Goal: Register for event/course

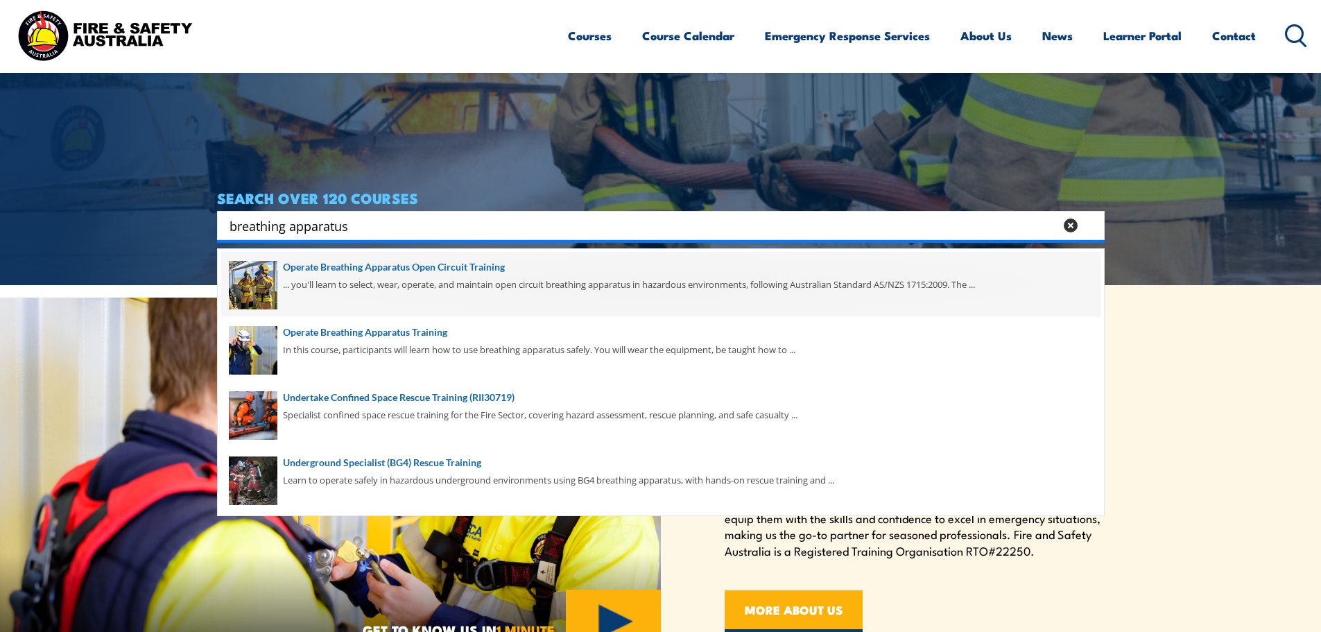
type input "breathing apparatus"
click at [467, 270] on span at bounding box center [660, 284] width 879 height 65
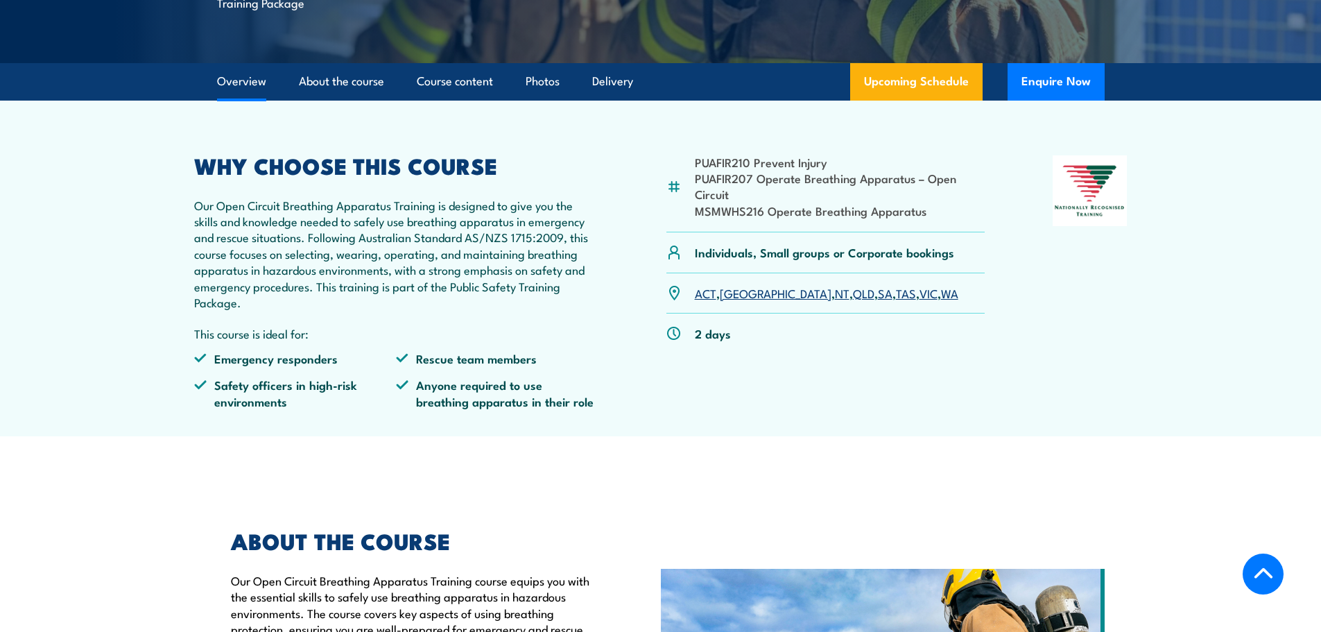
scroll to position [277, 0]
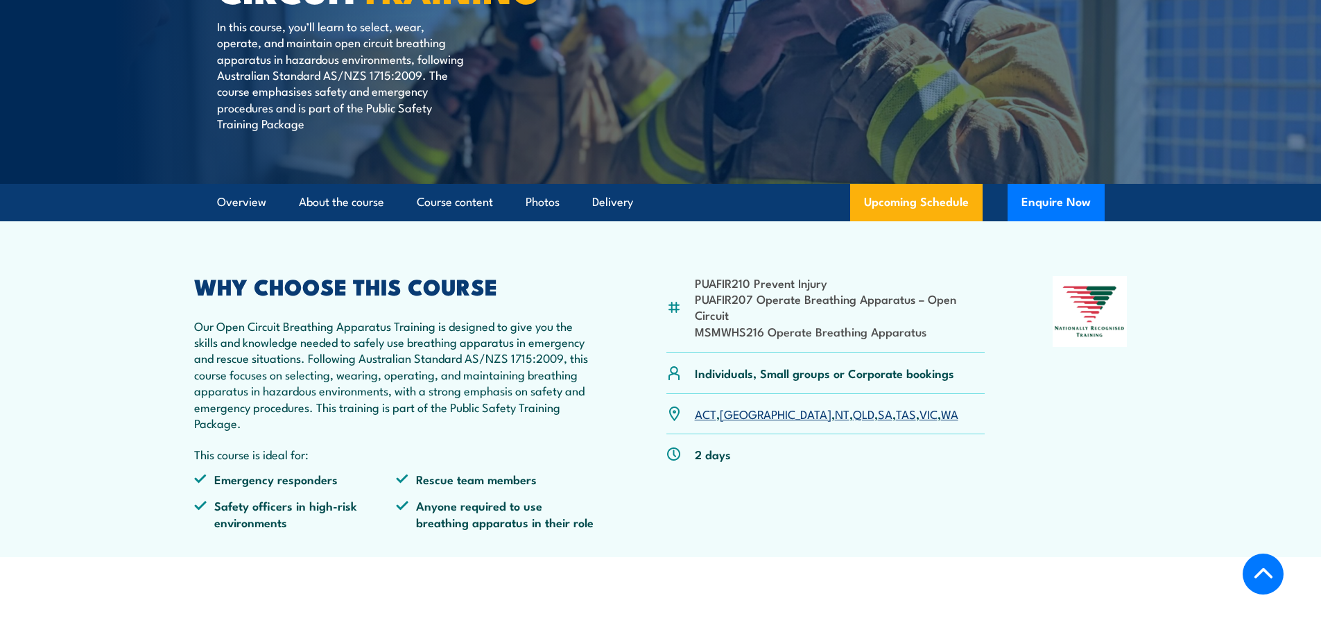
click at [835, 414] on link "NT" at bounding box center [842, 413] width 15 height 17
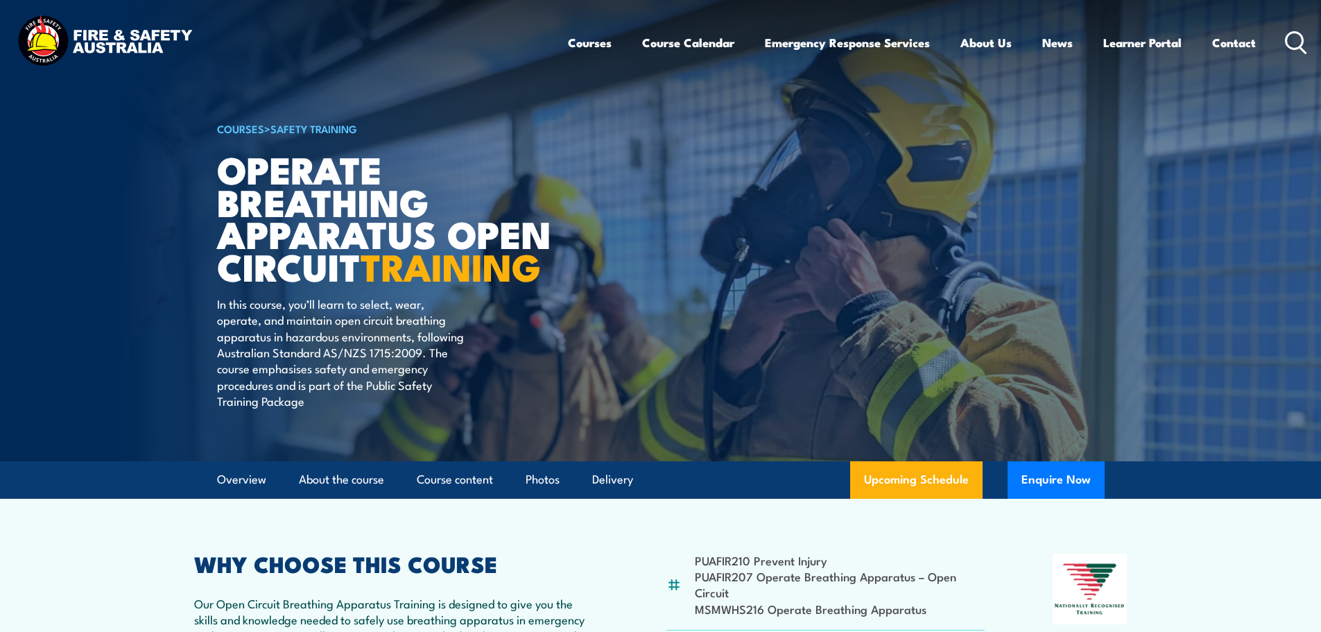
click at [113, 22] on img at bounding box center [105, 42] width 182 height 60
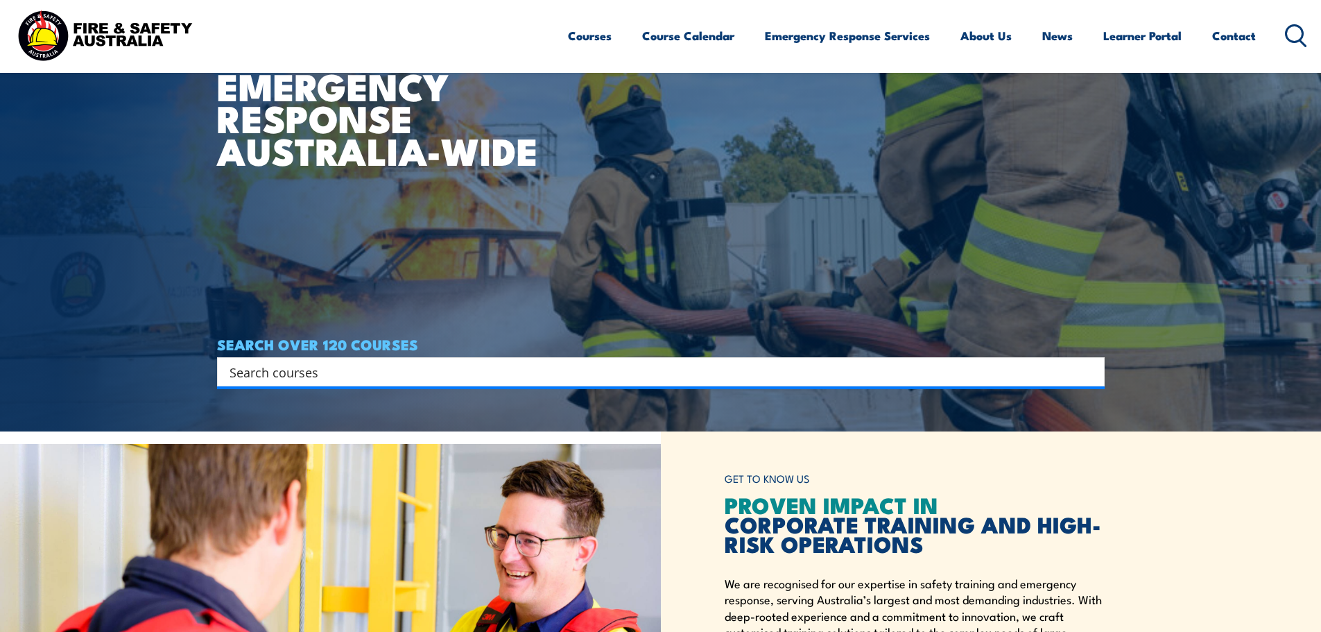
scroll to position [416, 0]
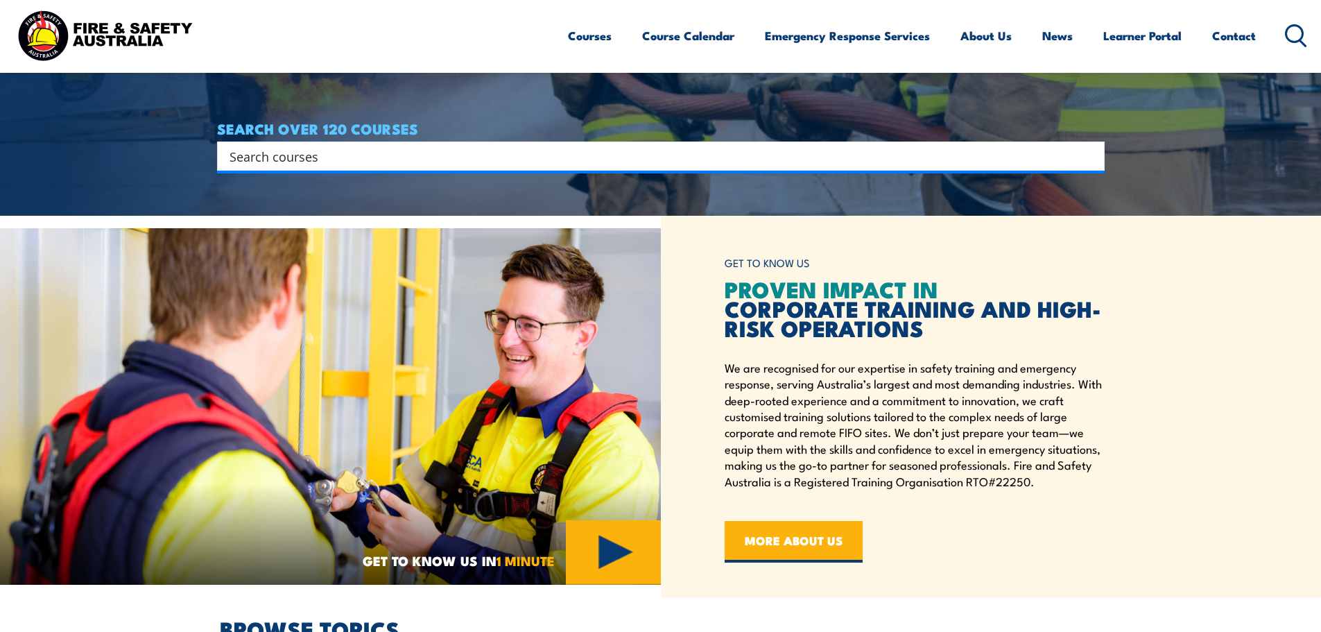
click at [324, 157] on input "Search input" at bounding box center [652, 156] width 845 height 21
type input "operate breathing apparatus"
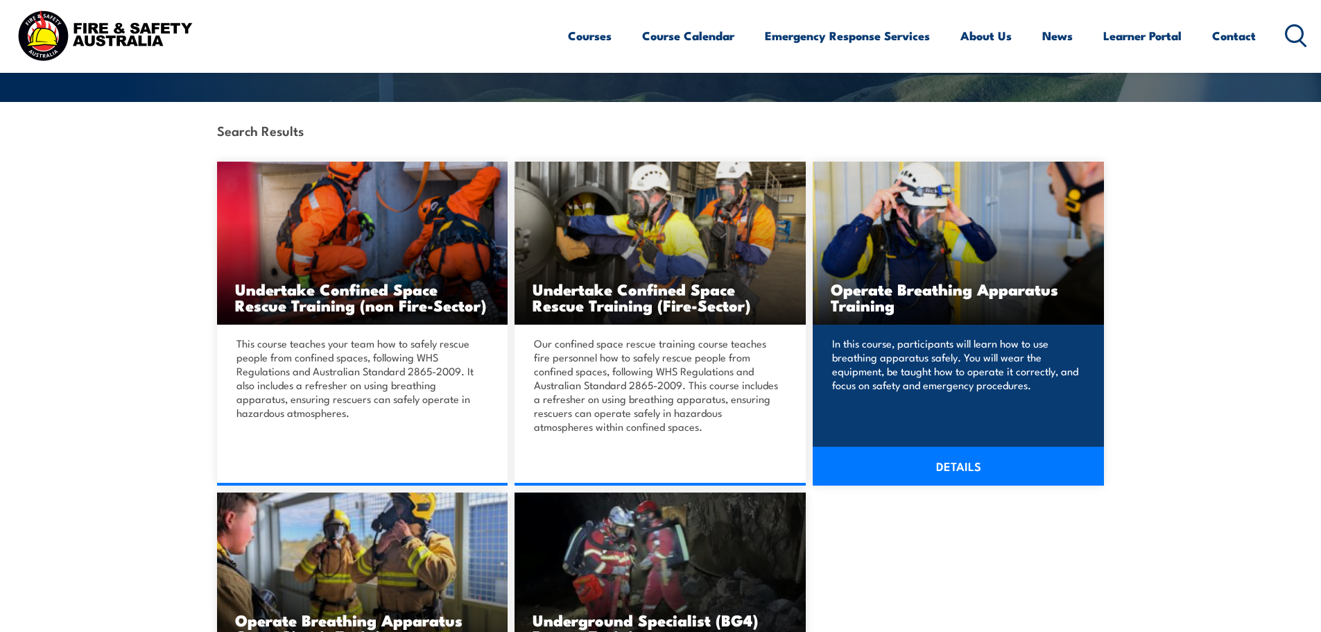
scroll to position [416, 0]
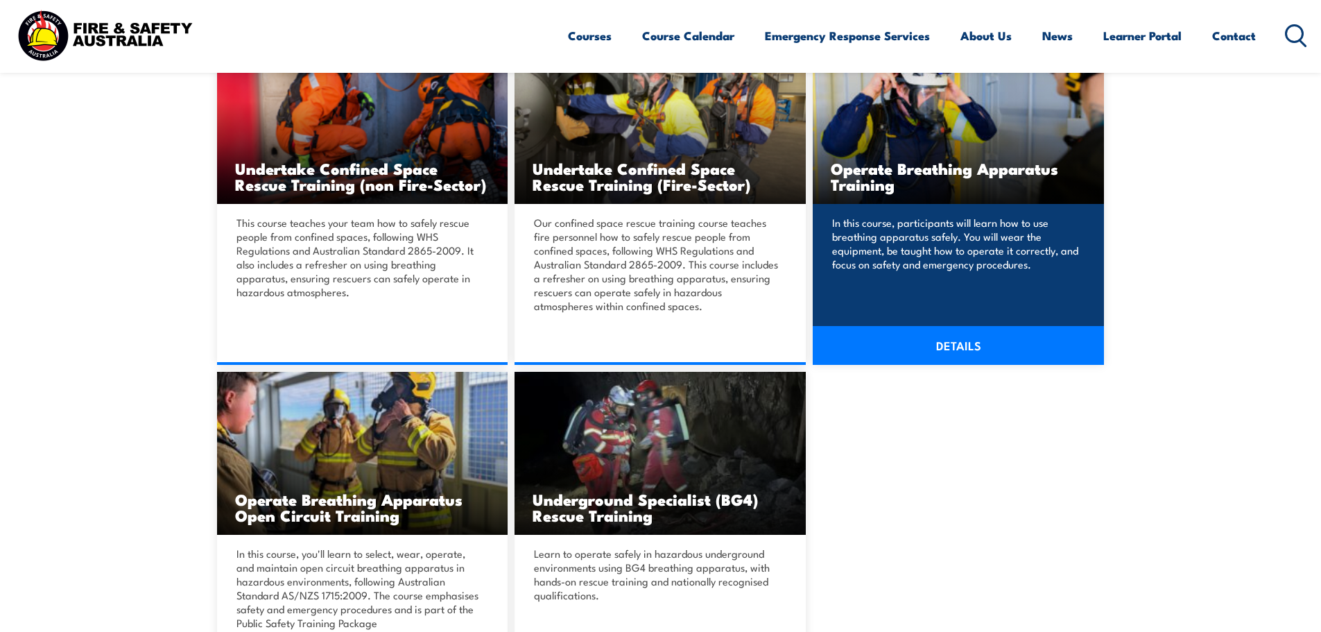
click at [987, 163] on h3 "Operate Breathing Apparatus Training" at bounding box center [958, 176] width 255 height 32
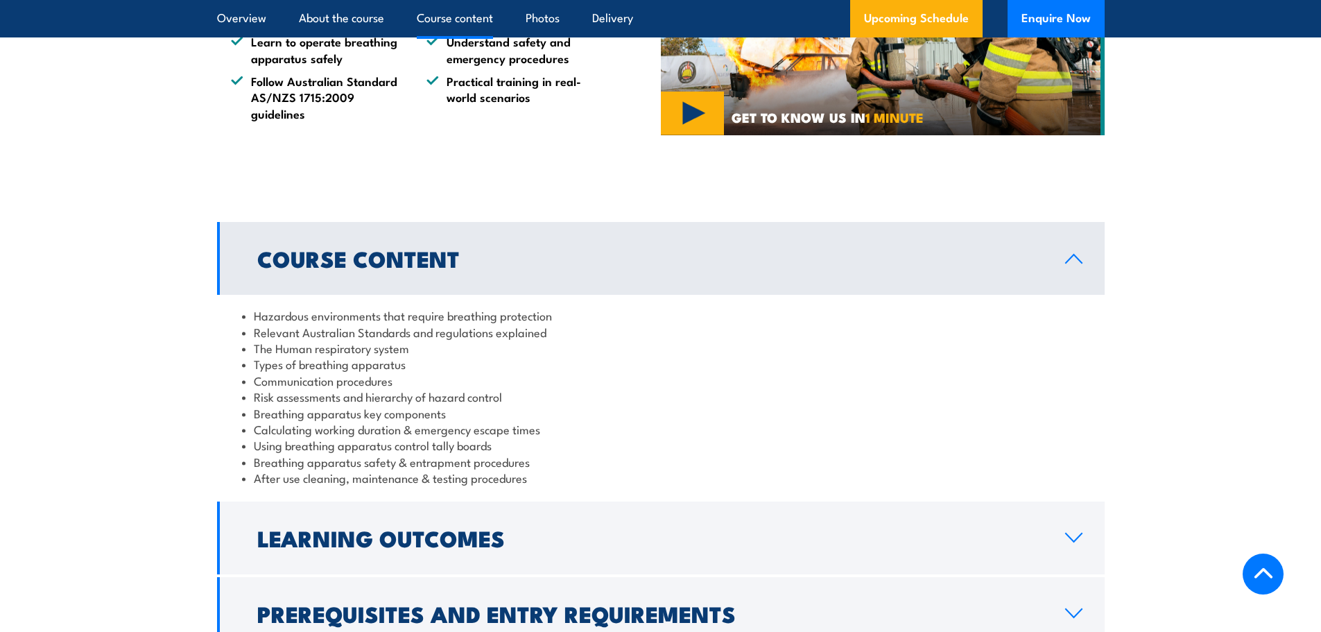
scroll to position [1248, 0]
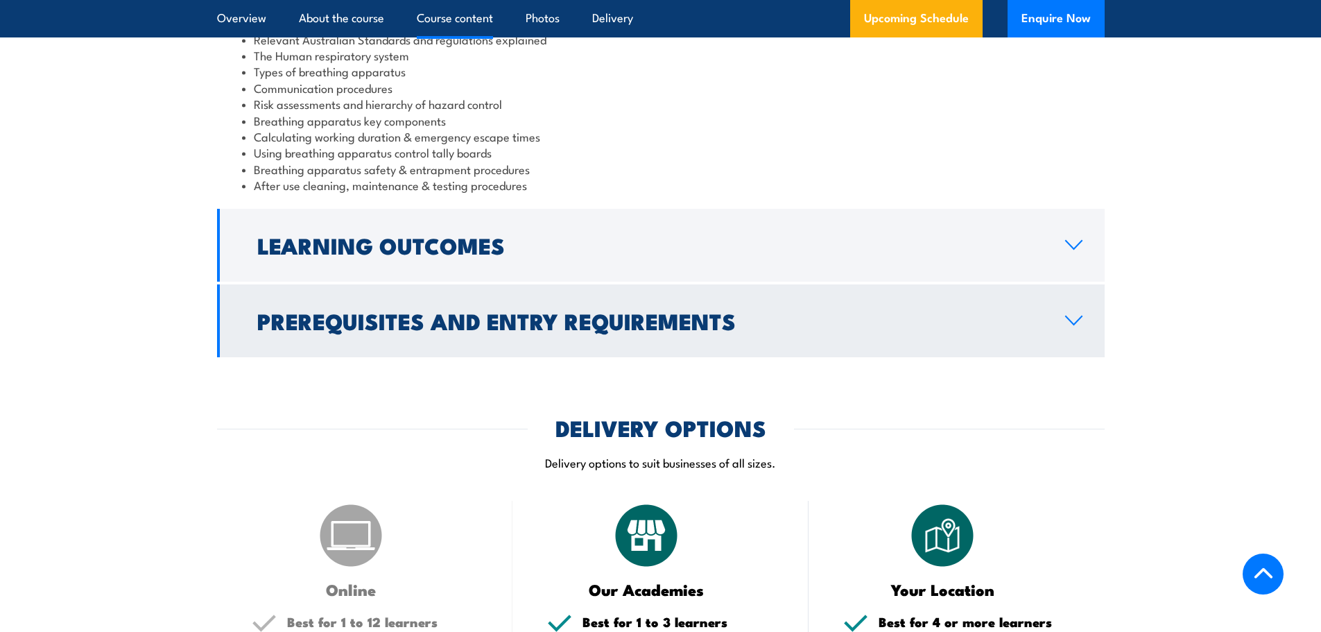
click at [539, 330] on h2 "Prerequisites and Entry Requirements" at bounding box center [650, 320] width 786 height 19
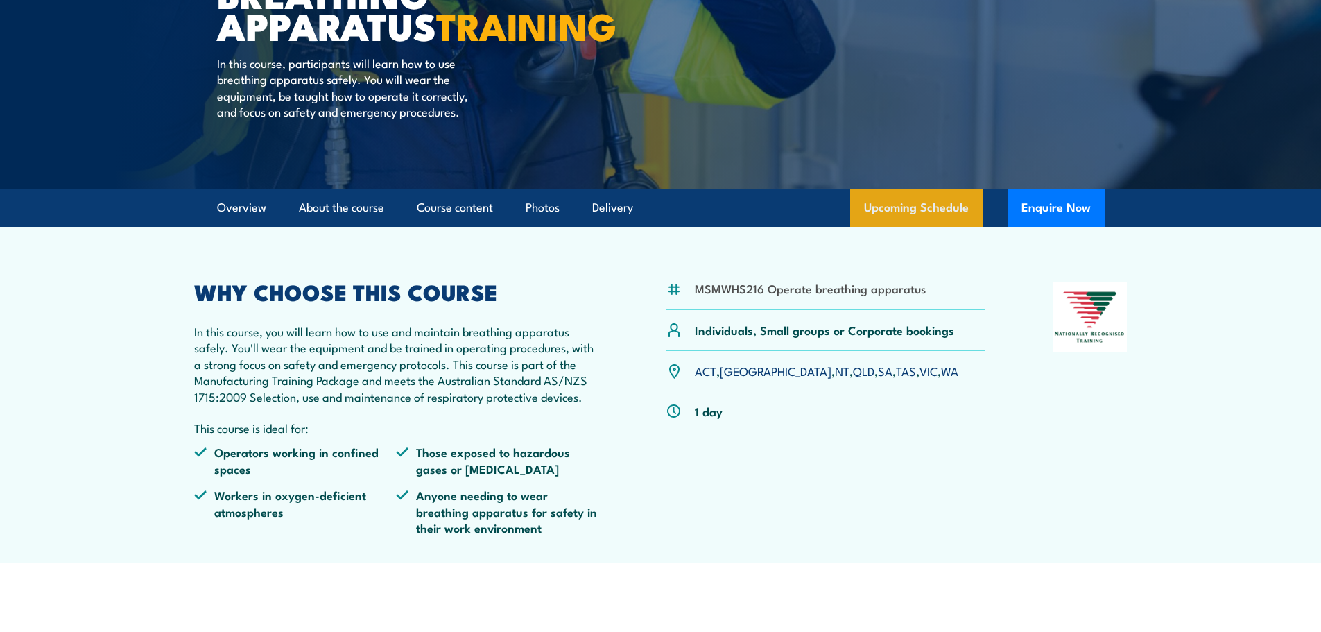
click at [957, 227] on link "Upcoming Schedule" at bounding box center [916, 207] width 132 height 37
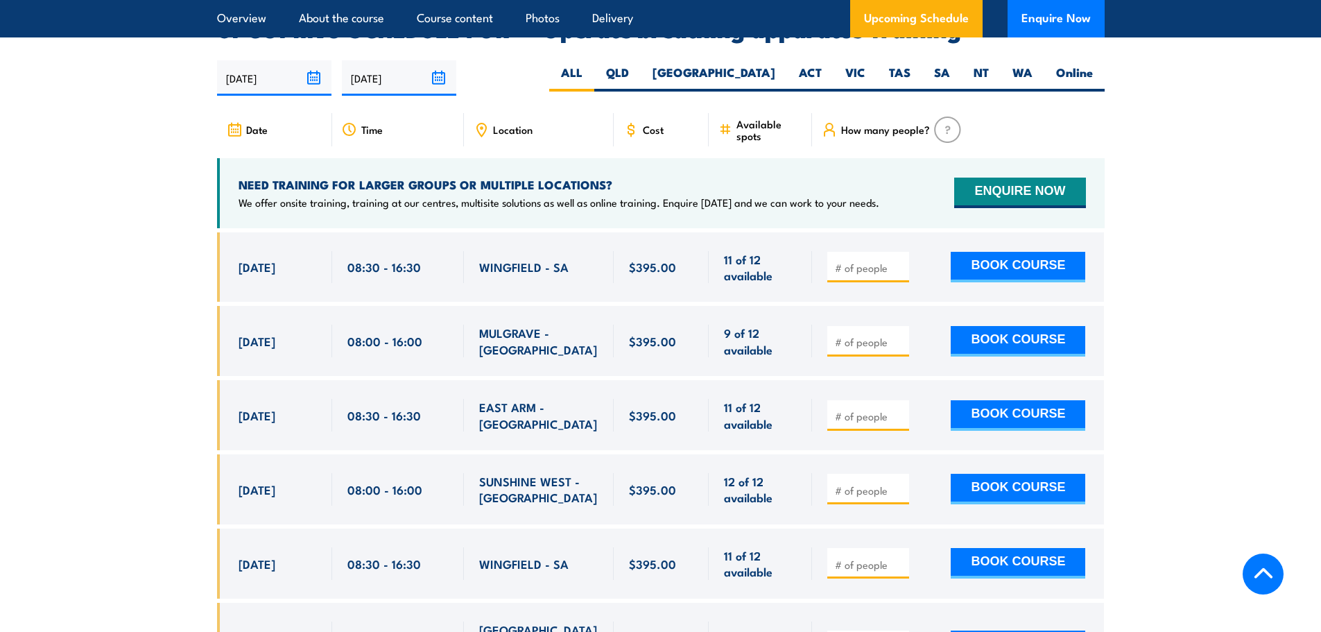
scroll to position [2151, 0]
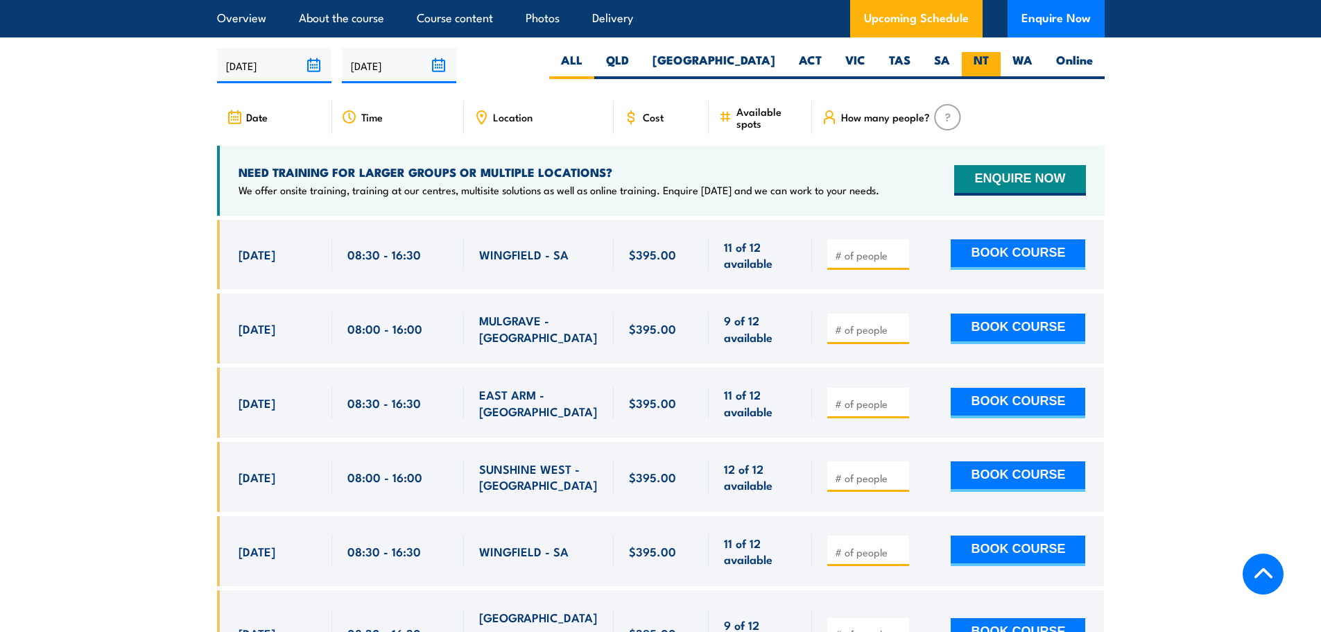
click at [989, 64] on label "NT" at bounding box center [981, 65] width 39 height 27
click at [989, 61] on input "NT" at bounding box center [993, 56] width 9 height 9
radio input "true"
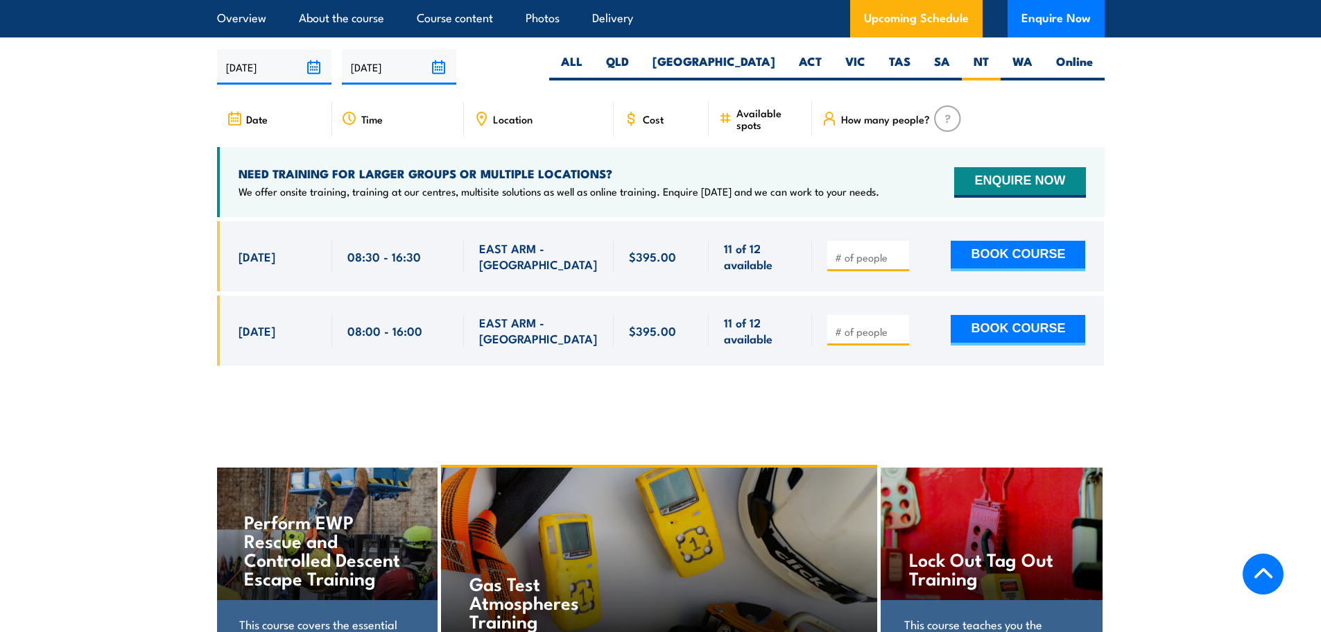
scroll to position [2214, 0]
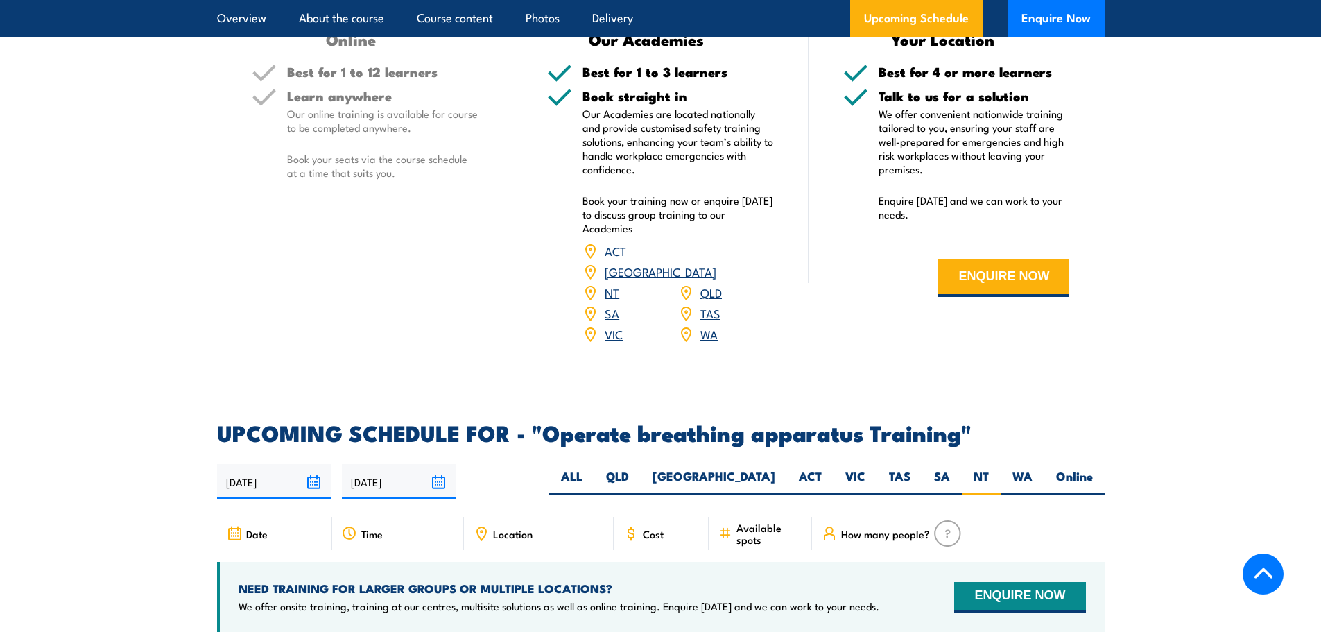
scroll to position [2283, 0]
